Goal: Find specific page/section: Find specific page/section

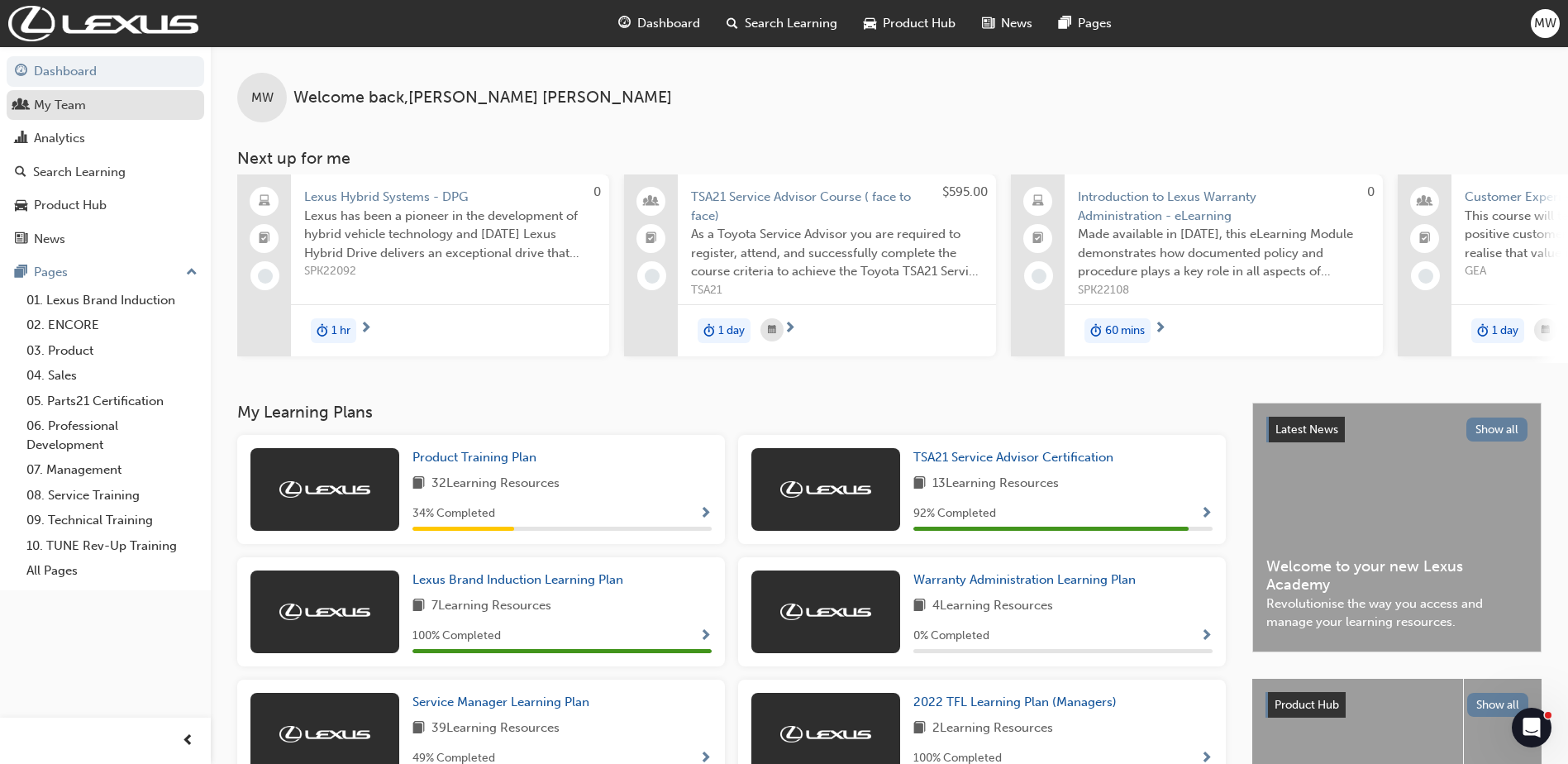
click at [69, 104] on div "My Team" at bounding box center [60, 105] width 52 height 19
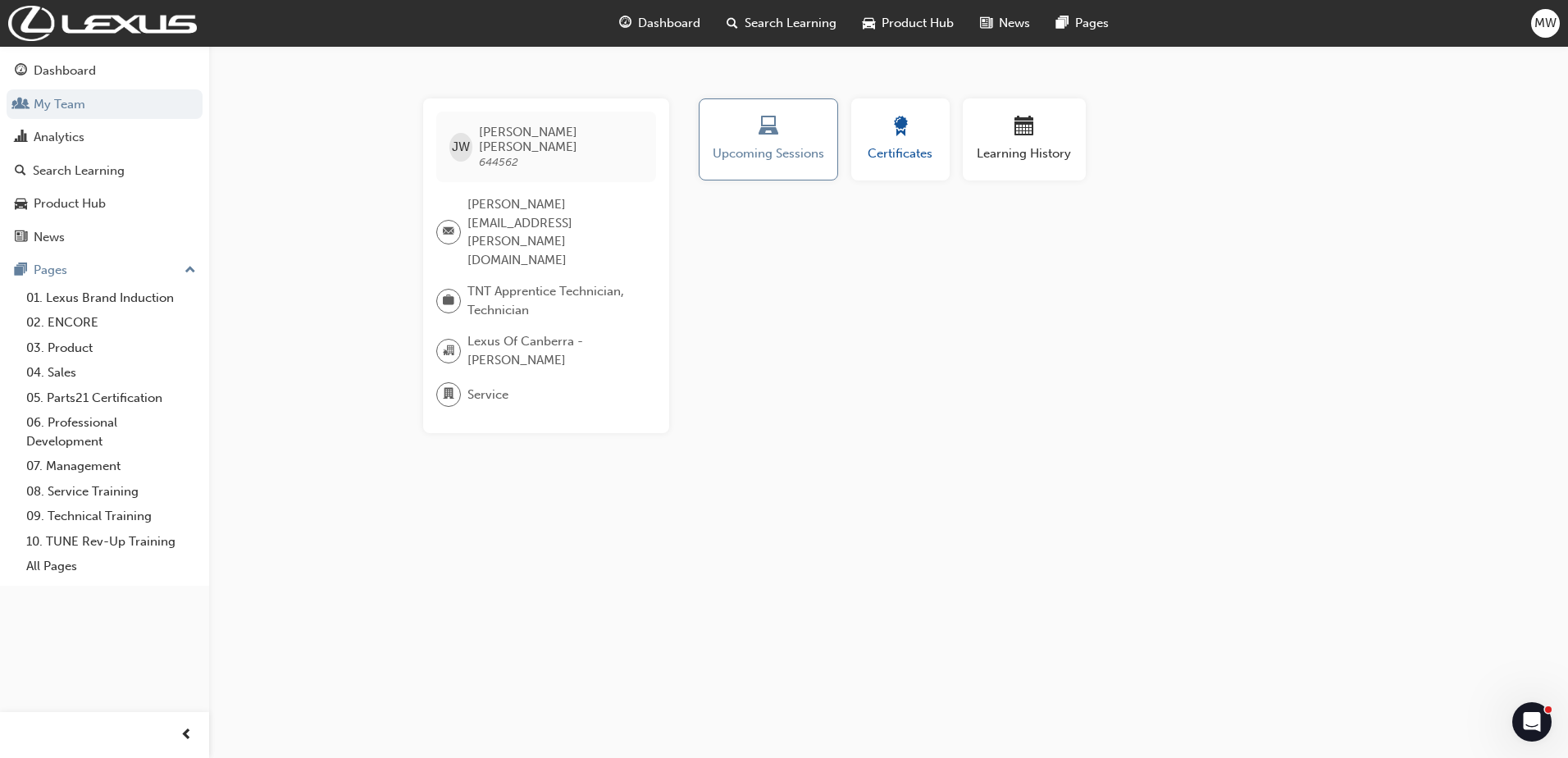
click at [910, 146] on span "Certificates" at bounding box center [899, 154] width 74 height 19
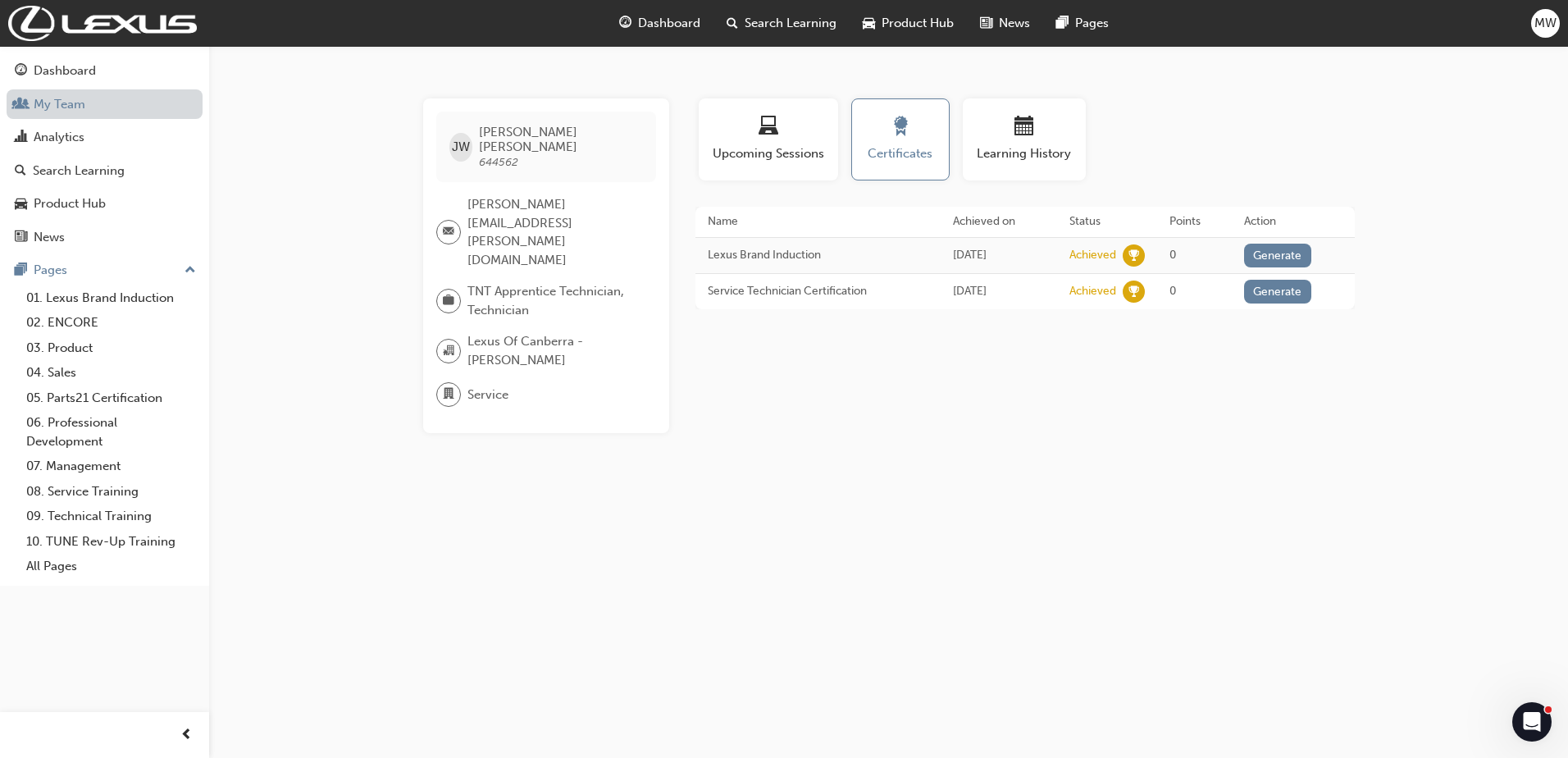
click at [74, 105] on link "My Team" at bounding box center [104, 104] width 196 height 30
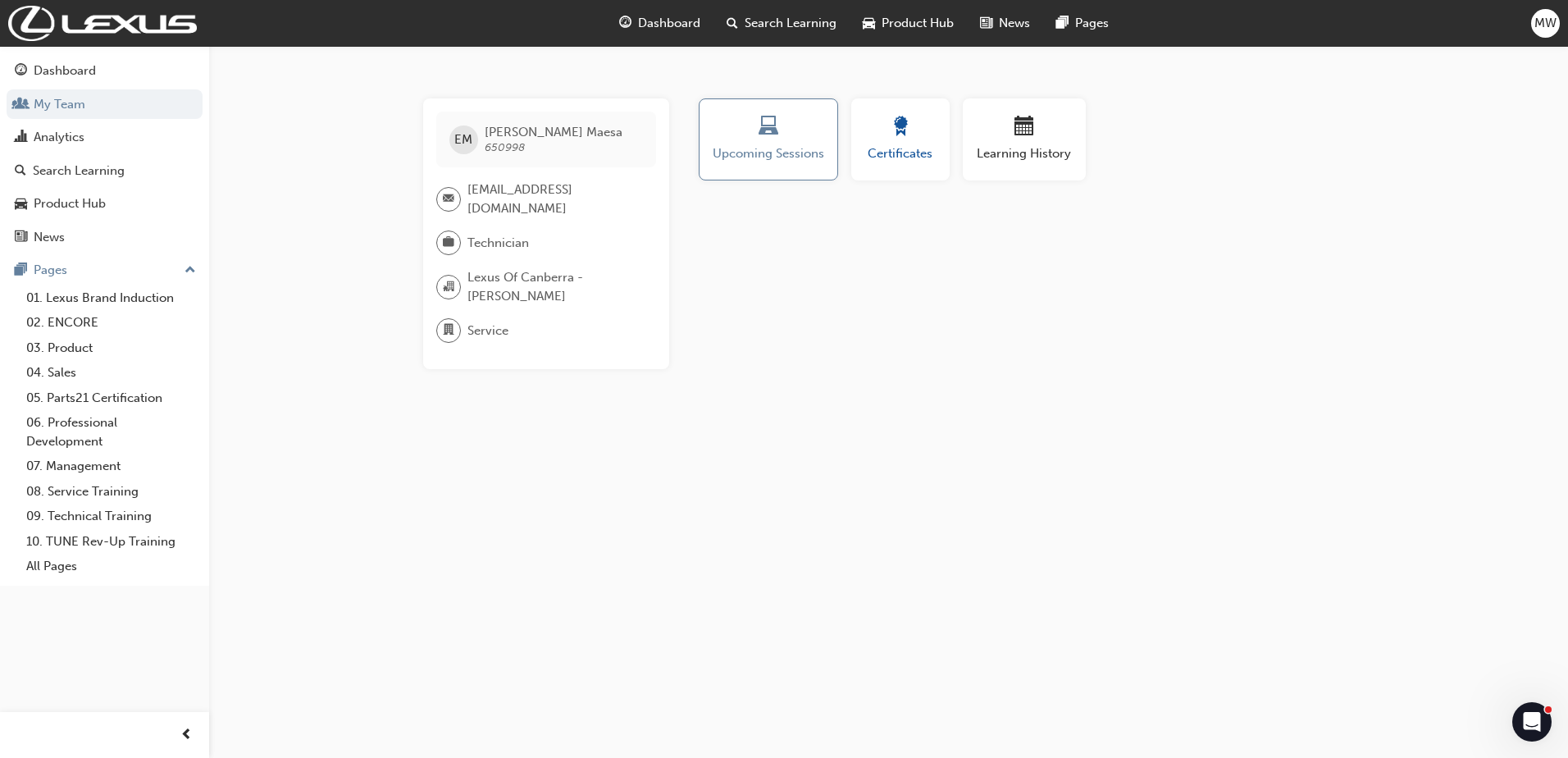
click at [906, 139] on span "award-icon" at bounding box center [900, 127] width 20 height 22
